Goal: Information Seeking & Learning: Learn about a topic

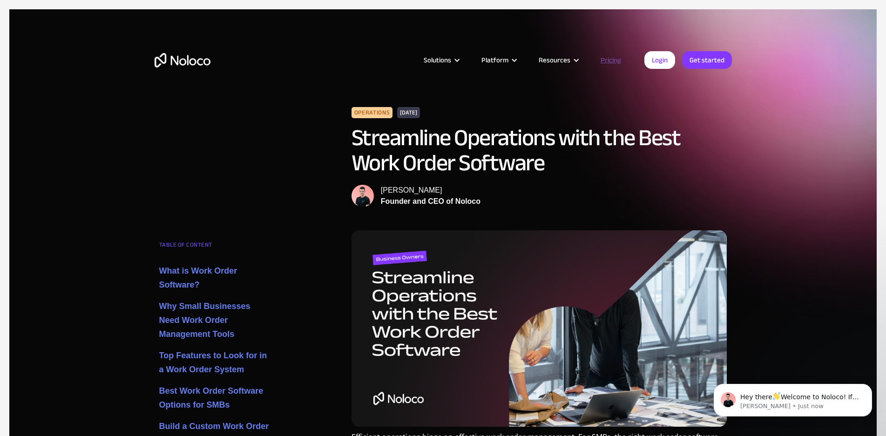
click at [617, 61] on link "Pricing" at bounding box center [611, 60] width 44 height 12
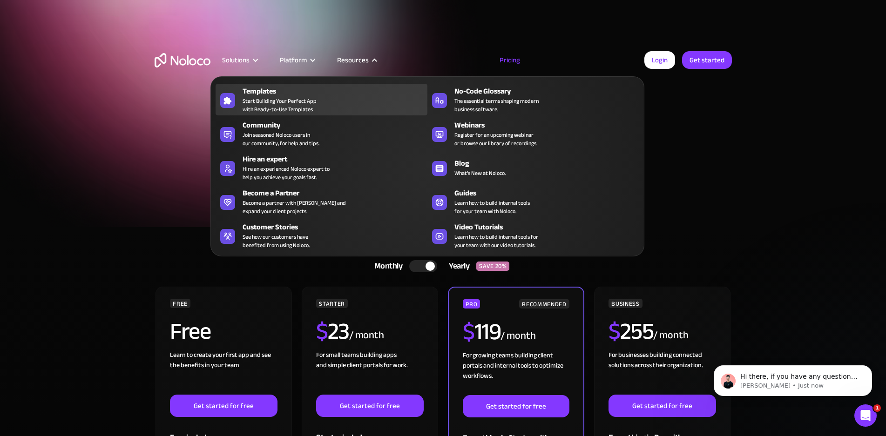
click at [283, 101] on span "Start Building Your Perfect App with Ready-to-Use Templates" at bounding box center [280, 105] width 74 height 17
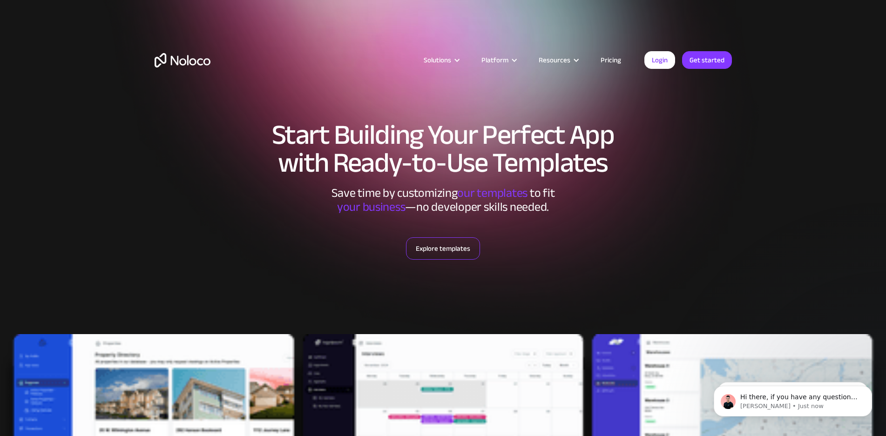
click at [438, 247] on link "Explore templates" at bounding box center [443, 248] width 74 height 22
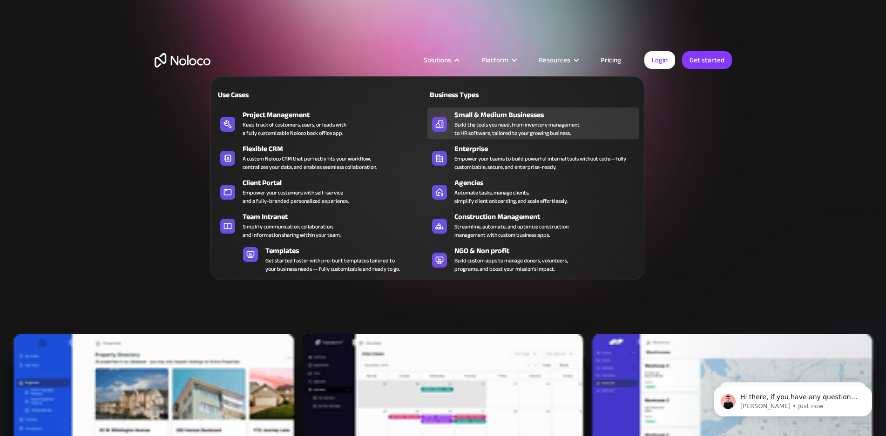
click at [521, 133] on div "Build the tools you need, from inventory management to HR software, tailored to…" at bounding box center [516, 129] width 125 height 17
